Goal: Task Accomplishment & Management: Contribute content

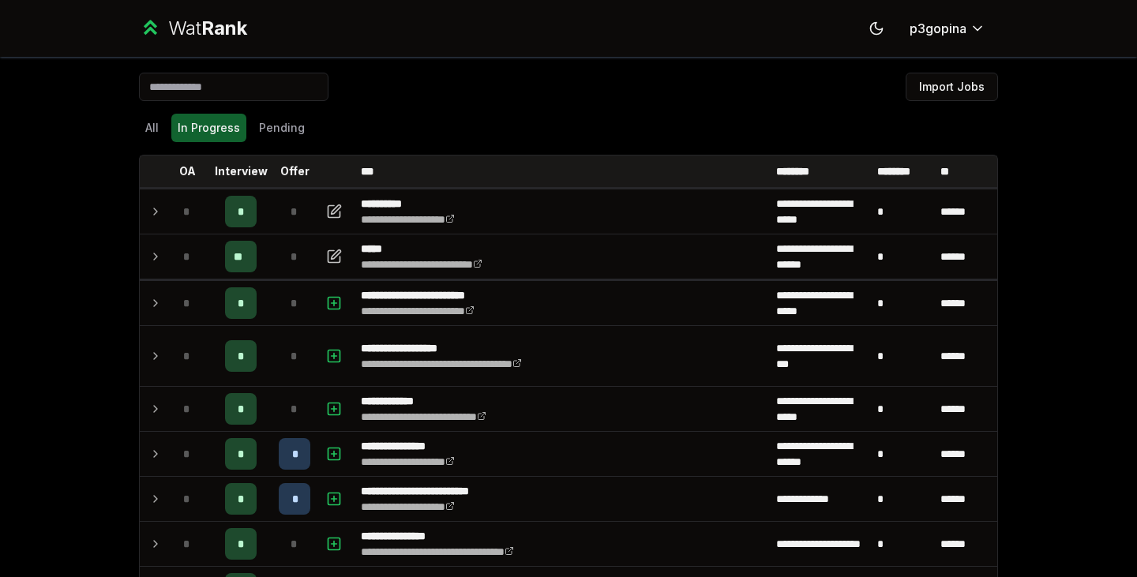
scroll to position [148, 0]
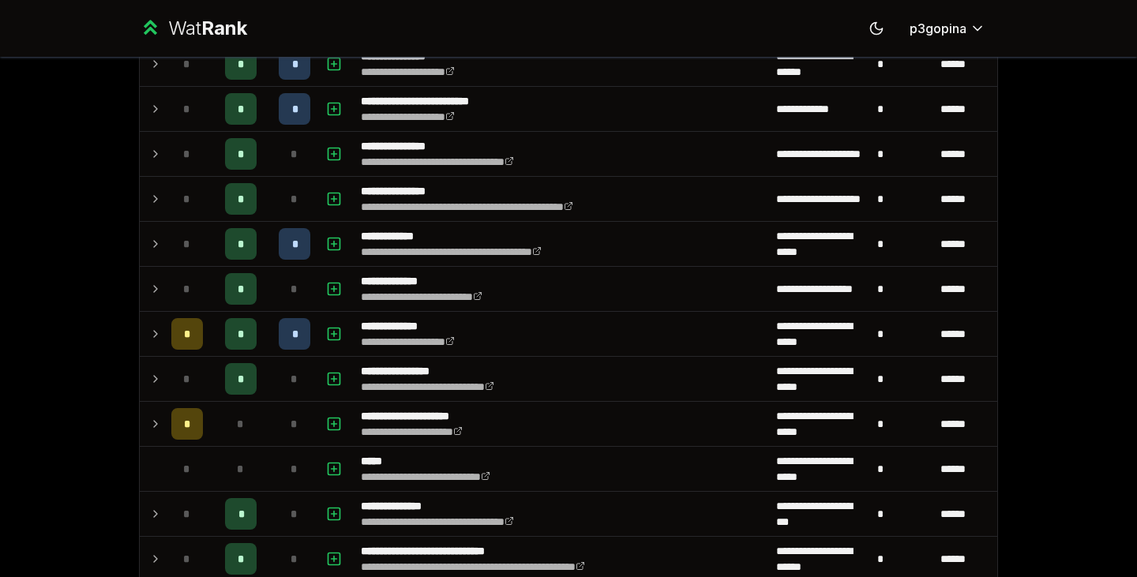
scroll to position [413, 0]
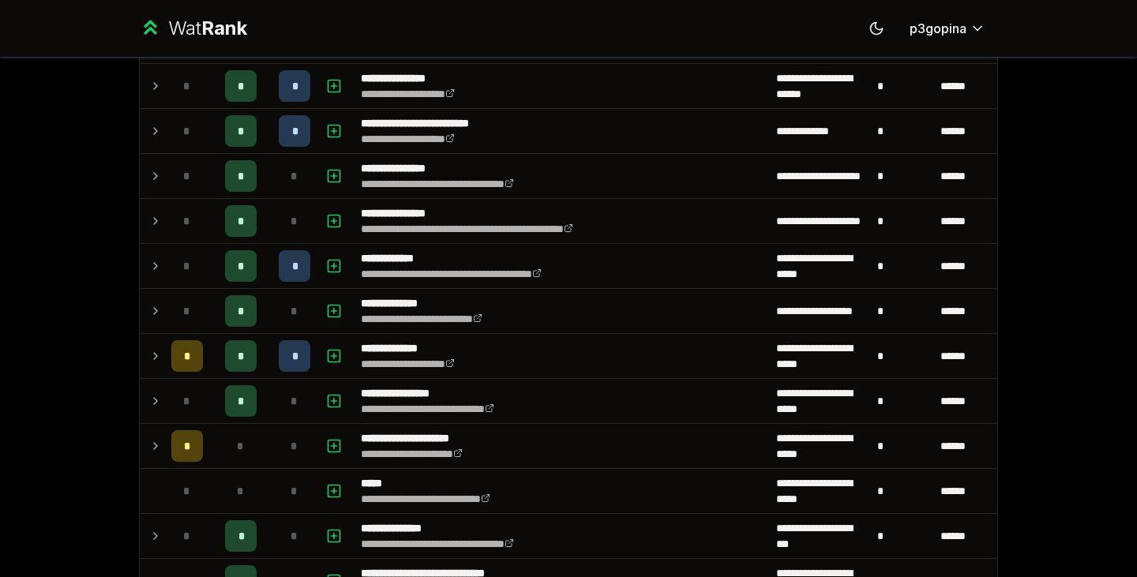
click at [279, 220] on div "*" at bounding box center [295, 221] width 32 height 32
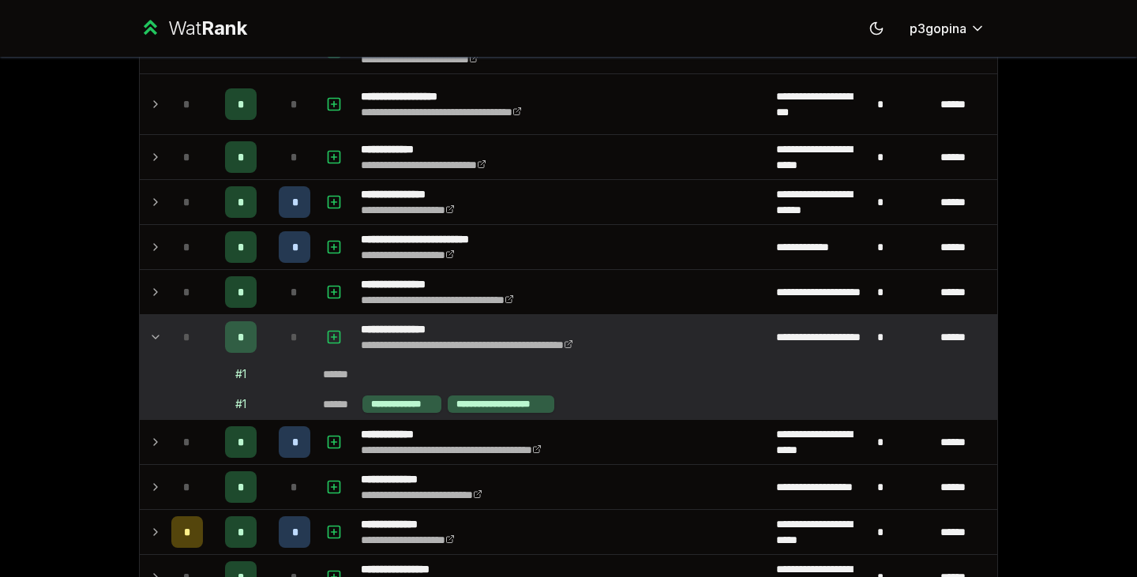
scroll to position [307, 0]
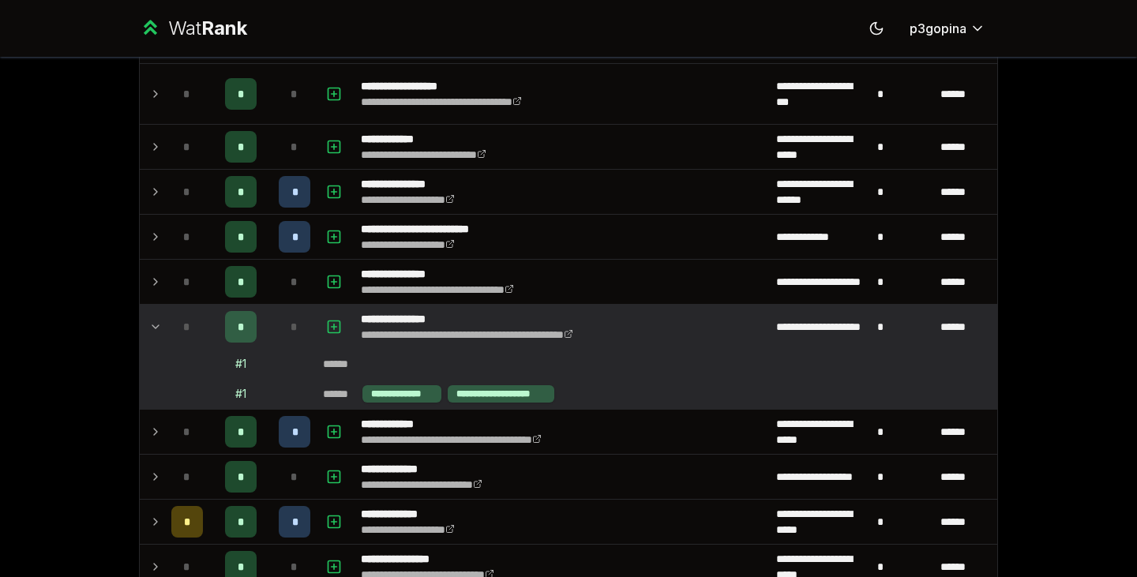
click at [329, 321] on icon "button" at bounding box center [334, 327] width 16 height 19
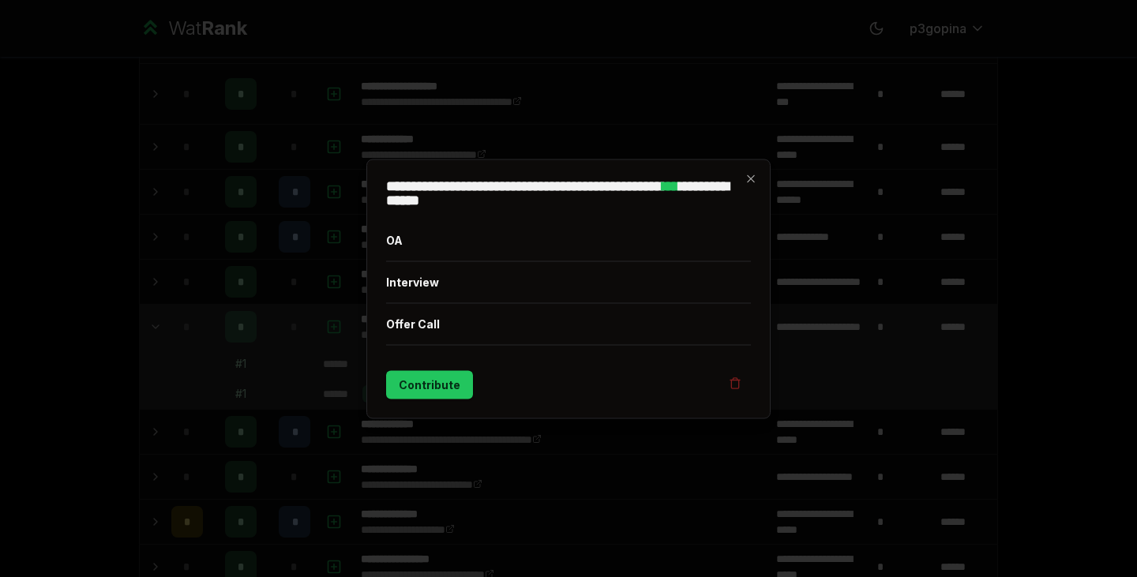
click at [419, 281] on button "Interview" at bounding box center [568, 281] width 365 height 41
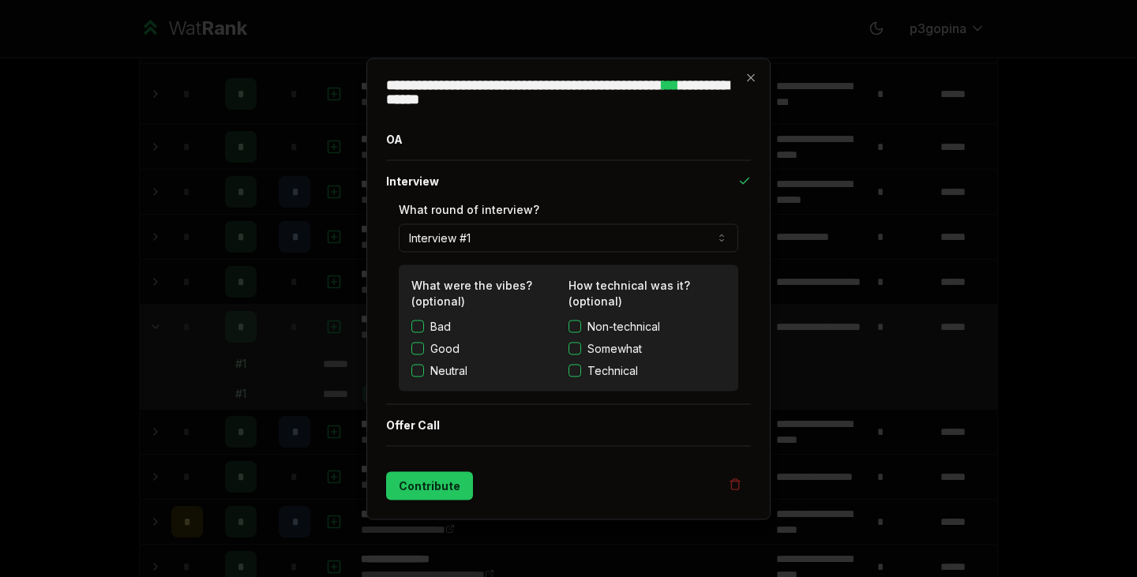
click at [435, 486] on button "Contribute" at bounding box center [429, 486] width 87 height 28
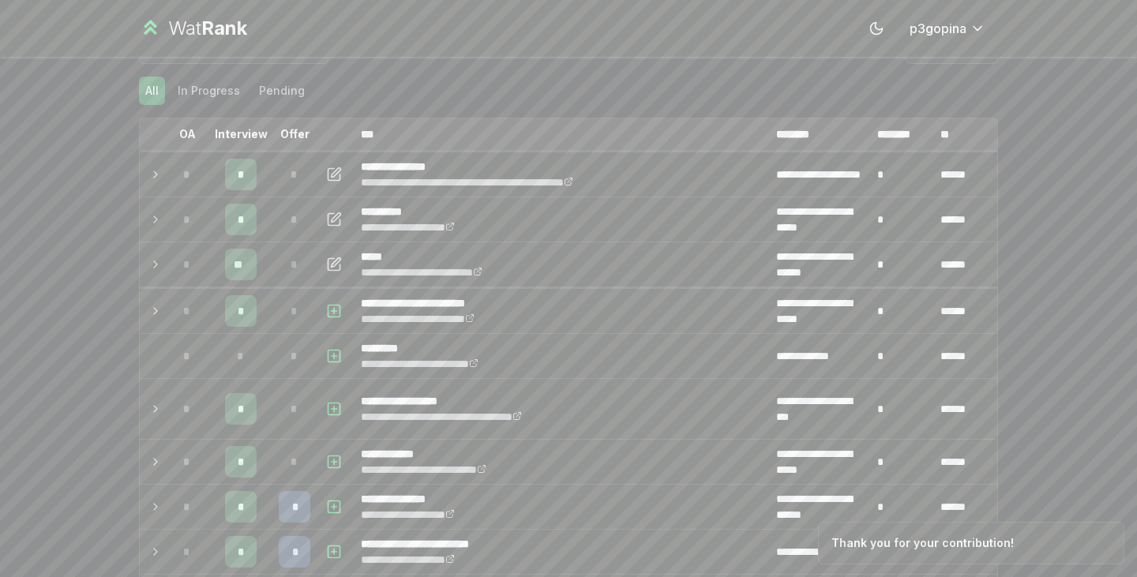
scroll to position [36, 0]
click at [273, 185] on td "*" at bounding box center [295, 175] width 44 height 44
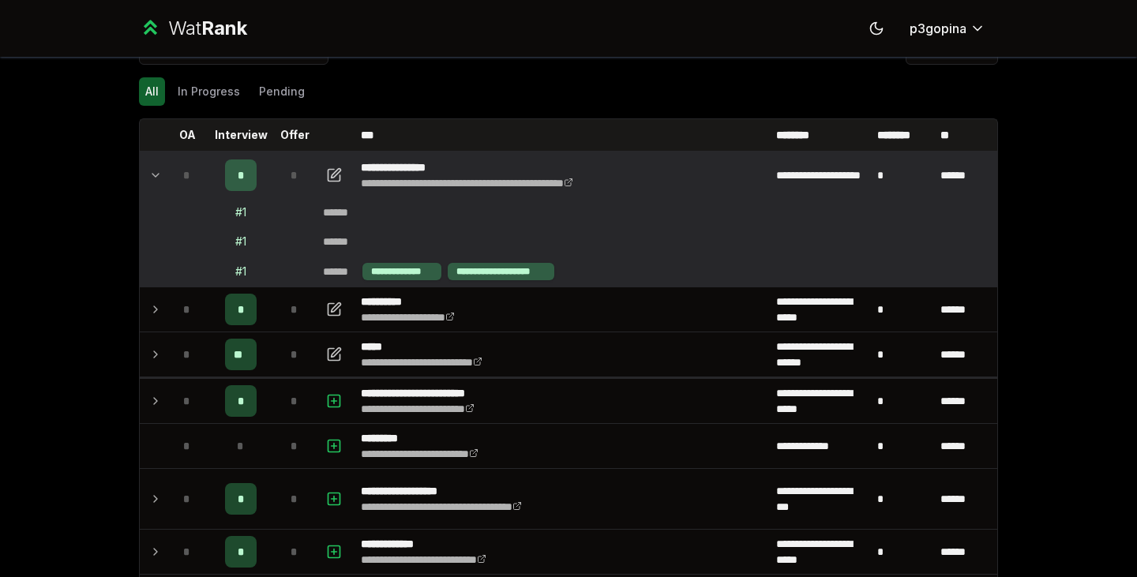
click at [273, 162] on td "*" at bounding box center [295, 175] width 44 height 44
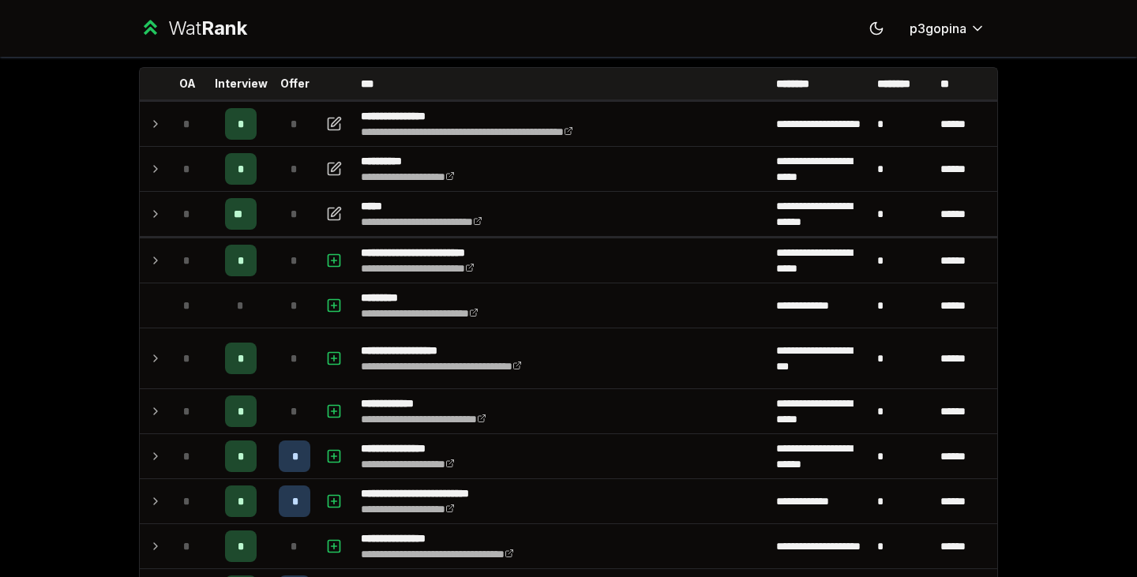
scroll to position [99, 0]
